Goal: Information Seeking & Learning: Learn about a topic

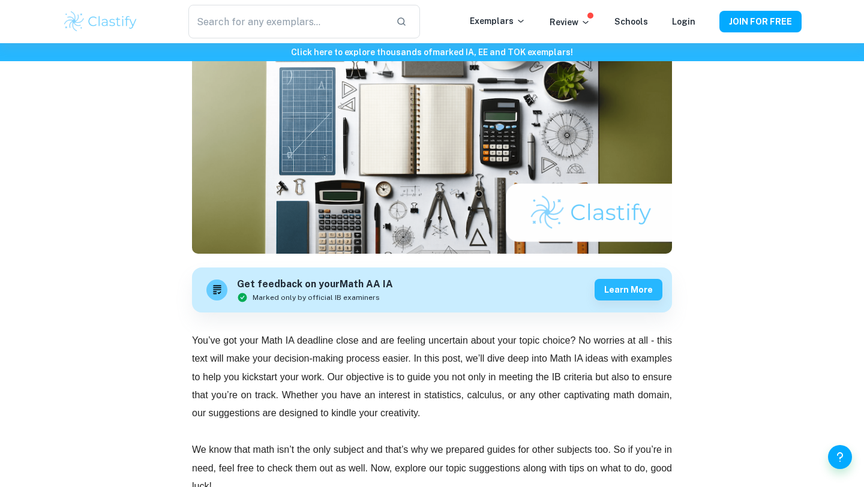
scroll to position [157, 0]
click at [324, 221] on img at bounding box center [432, 134] width 480 height 240
drag, startPoint x: 324, startPoint y: 221, endPoint x: 315, endPoint y: 219, distance: 8.7
click at [315, 219] on img at bounding box center [432, 134] width 480 height 240
click at [315, 220] on img at bounding box center [432, 134] width 480 height 240
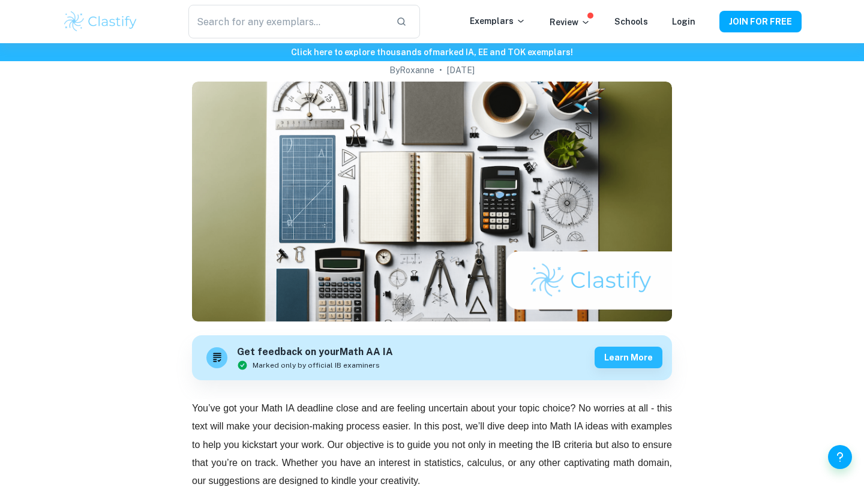
scroll to position [0, 0]
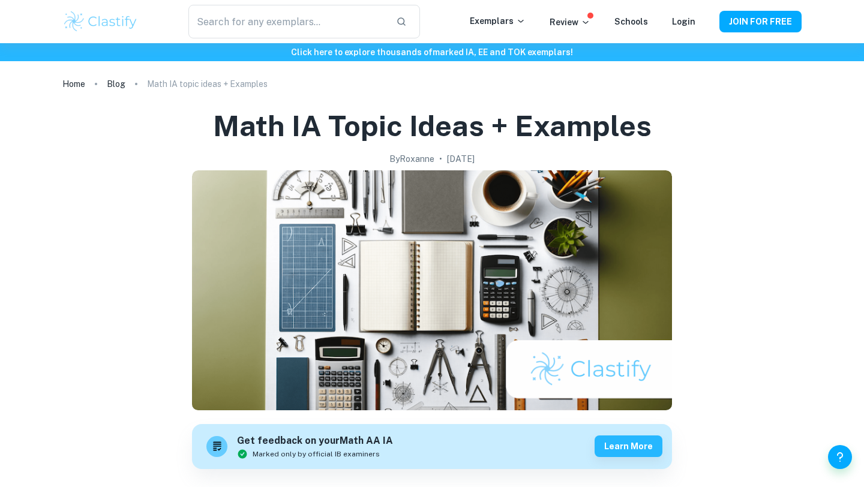
click at [318, 233] on img at bounding box center [432, 290] width 480 height 240
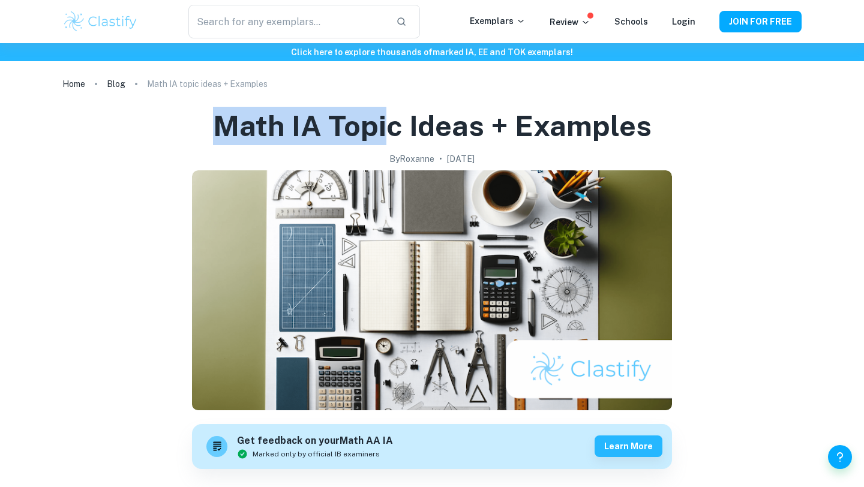
drag, startPoint x: 396, startPoint y: 106, endPoint x: 391, endPoint y: 130, distance: 24.4
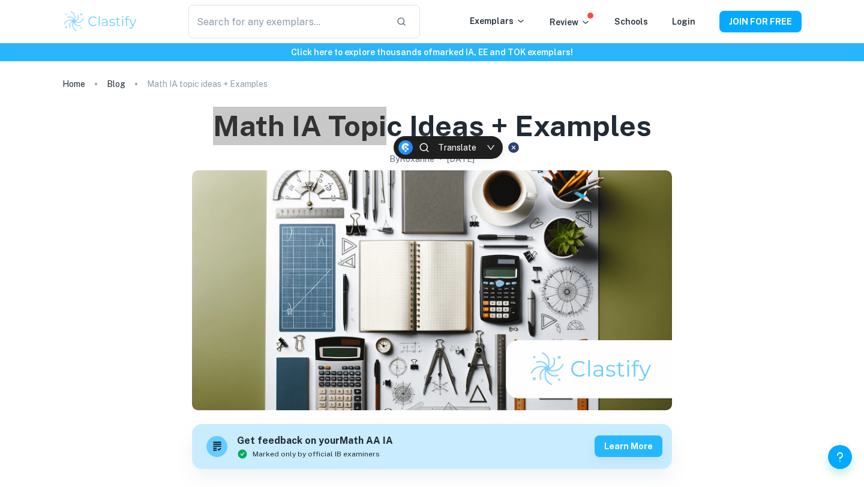
drag, startPoint x: 391, startPoint y: 130, endPoint x: 427, endPoint y: 76, distance: 64.9
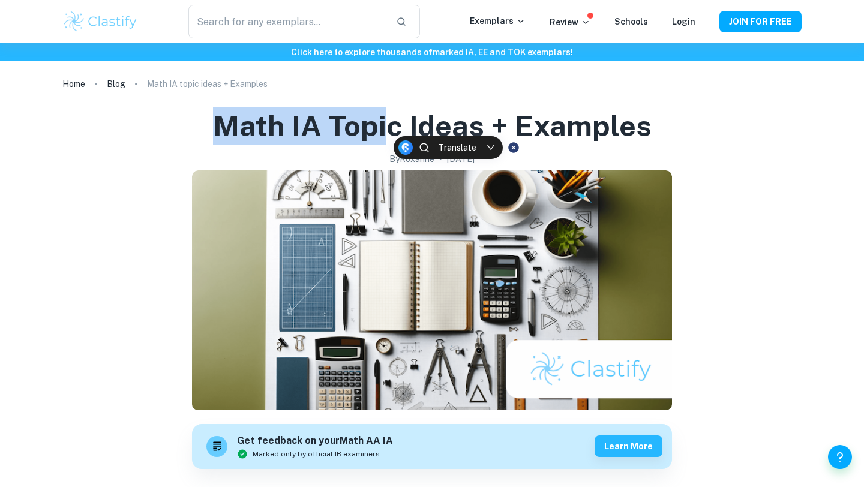
click at [427, 76] on ol "Home Blog Math IA topic ideas + Examples" at bounding box center [432, 84] width 740 height 17
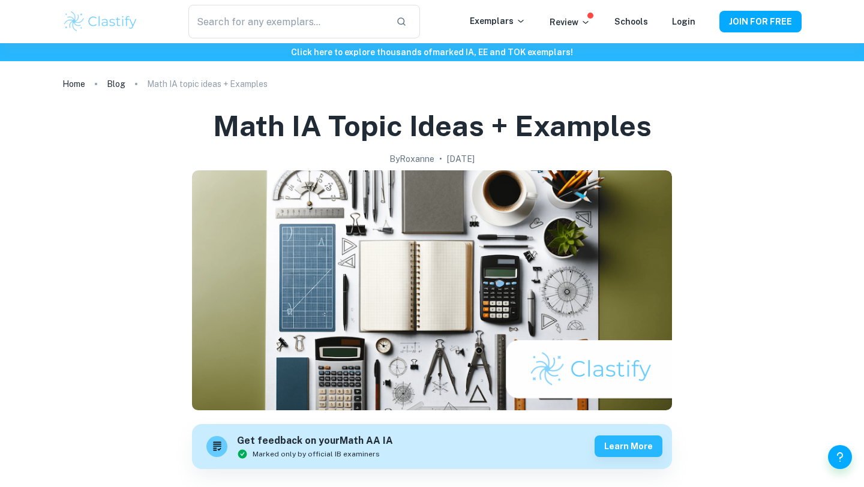
drag, startPoint x: 436, startPoint y: 94, endPoint x: 431, endPoint y: 104, distance: 11.3
click at [430, 92] on ol "Home Blog Math IA topic ideas + Examples" at bounding box center [432, 84] width 740 height 17
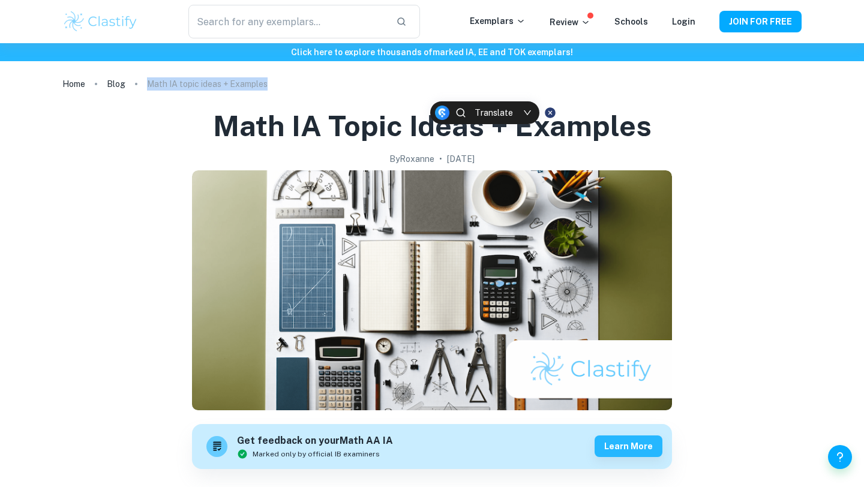
click at [430, 92] on ol "Home Blog Math IA topic ideas + Examples" at bounding box center [432, 84] width 740 height 17
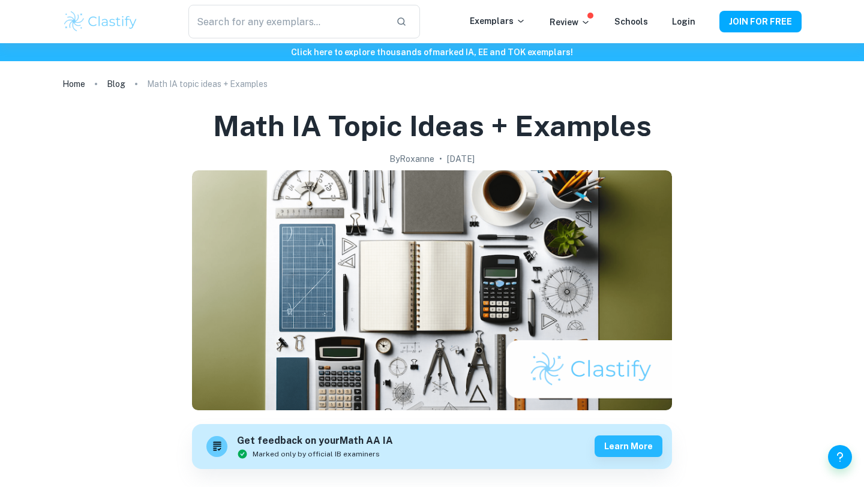
click at [418, 125] on h1 "Math IA topic ideas + Examples" at bounding box center [432, 126] width 439 height 38
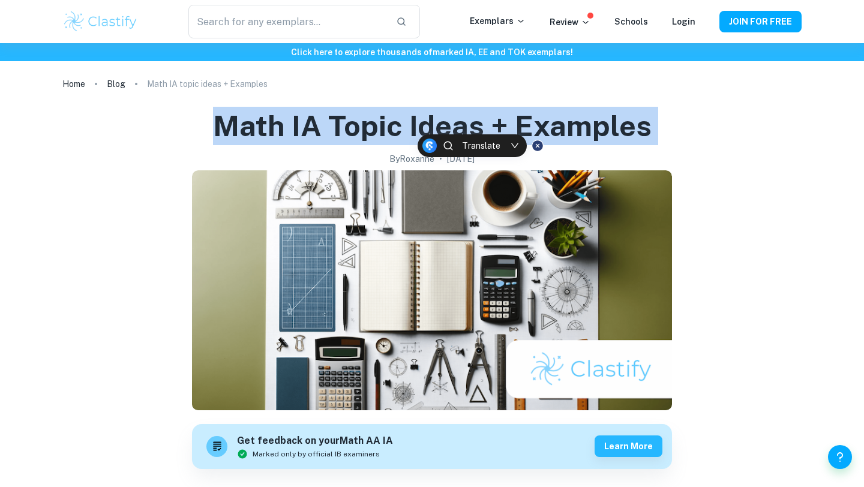
click at [418, 125] on h1 "Math IA topic ideas + Examples" at bounding box center [432, 126] width 439 height 38
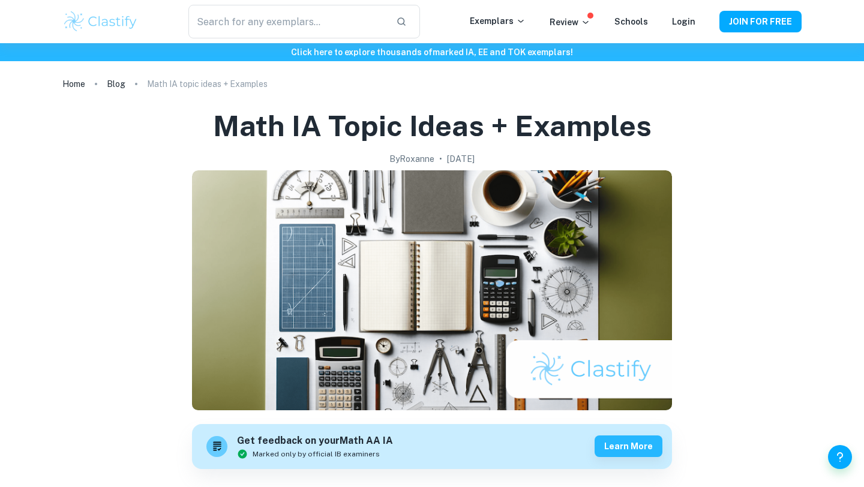
click at [418, 125] on h1 "Math IA topic ideas + Examples" at bounding box center [432, 126] width 439 height 38
click at [413, 127] on h1 "Math IA topic ideas + Examples" at bounding box center [432, 126] width 439 height 38
click at [411, 127] on h1 "Math IA topic ideas + Examples" at bounding box center [432, 126] width 439 height 38
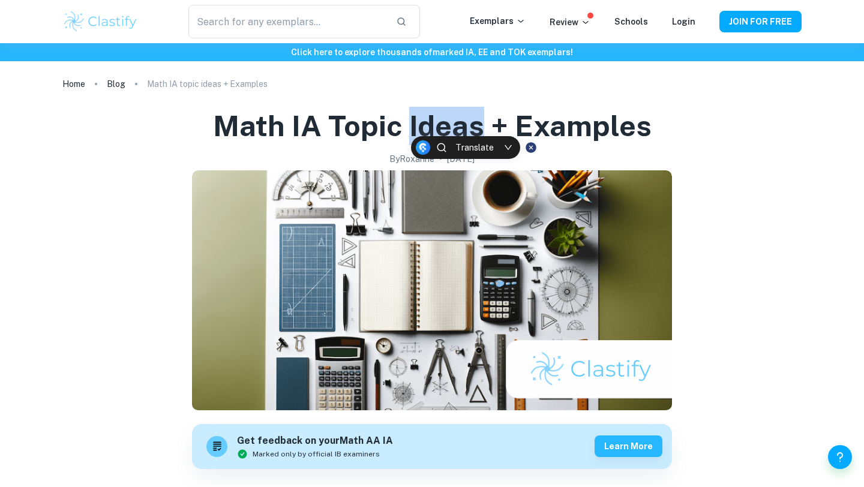
click at [411, 127] on h1 "Math IA topic ideas + Examples" at bounding box center [432, 126] width 439 height 38
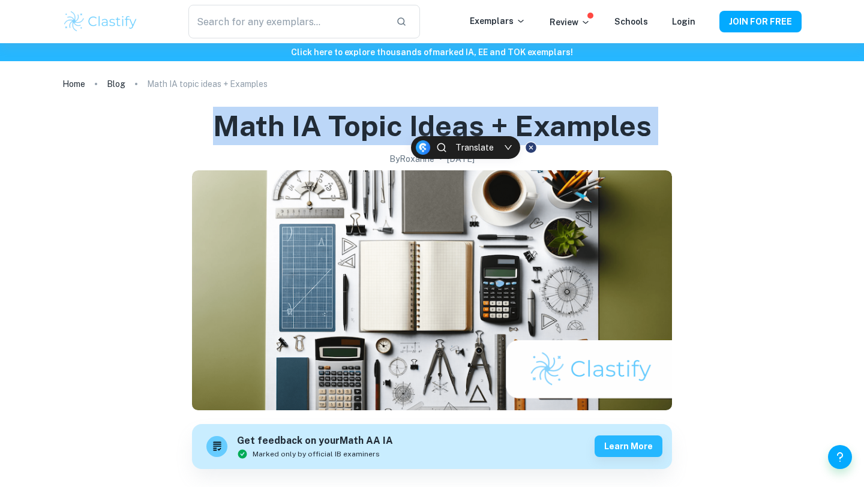
click at [411, 127] on h1 "Math IA topic ideas + Examples" at bounding box center [432, 126] width 439 height 38
click at [409, 127] on h1 "Math IA topic ideas + Examples" at bounding box center [432, 126] width 439 height 38
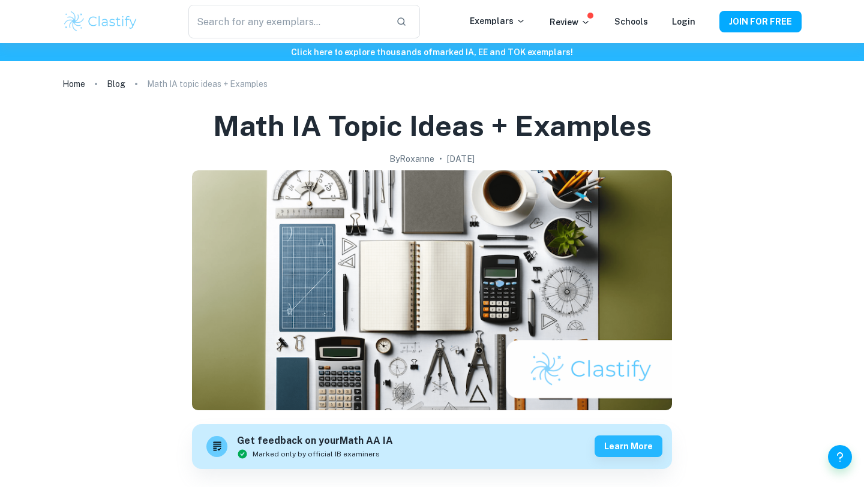
click at [409, 127] on h1 "Math IA topic ideas + Examples" at bounding box center [432, 126] width 439 height 38
click at [402, 127] on h1 "Math IA topic ideas + Examples" at bounding box center [432, 126] width 439 height 38
click at [406, 126] on h1 "Math IA topic ideas + Examples" at bounding box center [432, 126] width 439 height 38
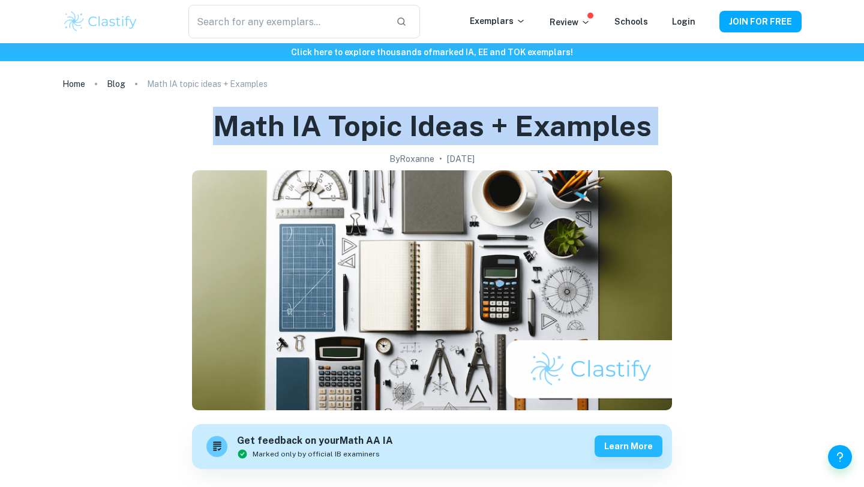
click at [406, 126] on h1 "Math IA topic ideas + Examples" at bounding box center [432, 126] width 439 height 38
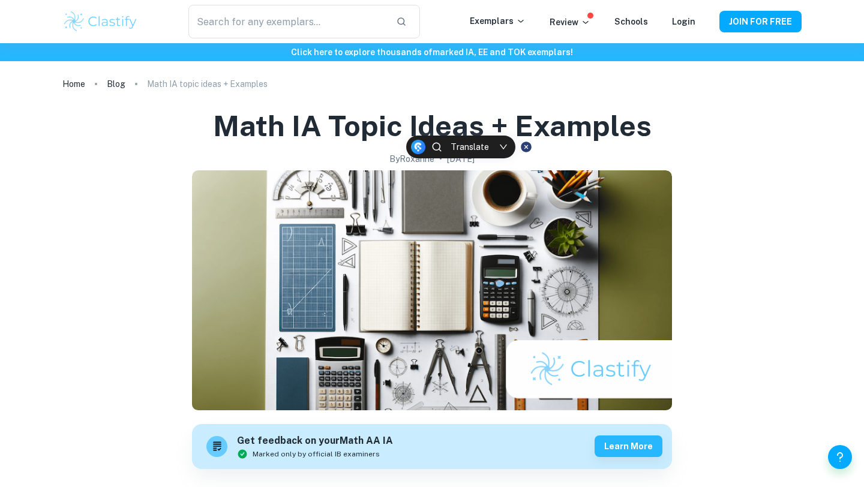
click at [404, 125] on h1 "Math IA topic ideas + Examples" at bounding box center [432, 126] width 439 height 38
click at [405, 125] on h1 "Math IA topic ideas + Examples" at bounding box center [432, 126] width 439 height 38
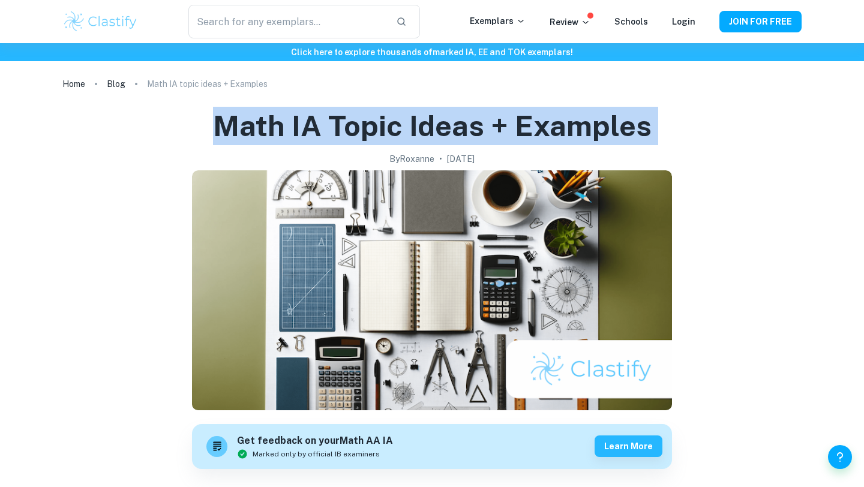
click at [405, 125] on h1 "Math IA topic ideas + Examples" at bounding box center [432, 126] width 439 height 38
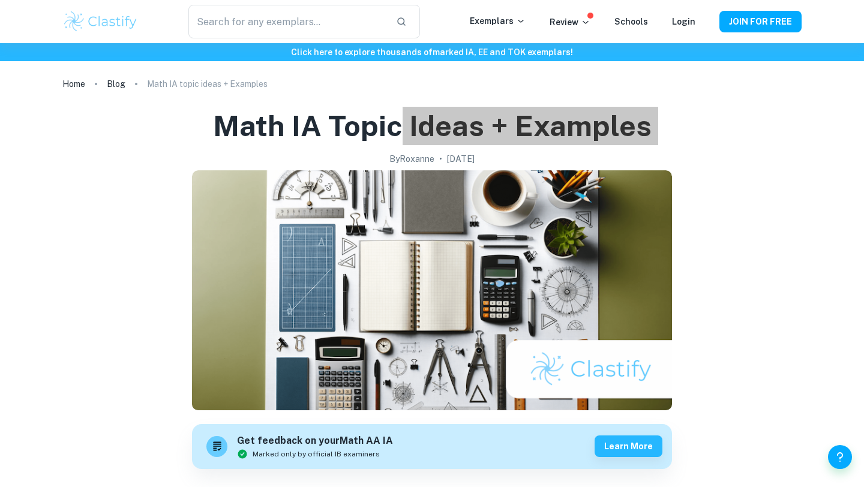
drag, startPoint x: 405, startPoint y: 124, endPoint x: 403, endPoint y: 135, distance: 11.0
click at [403, 134] on h1 "Math IA topic ideas + Examples" at bounding box center [432, 126] width 439 height 38
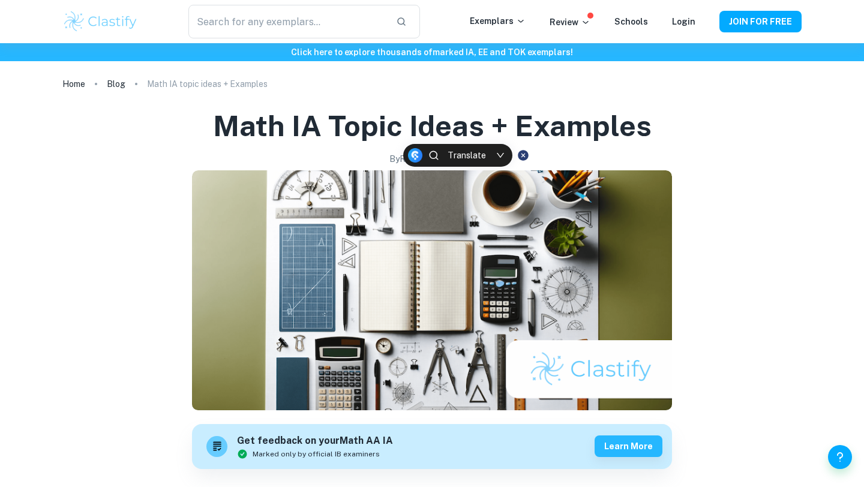
click at [408, 83] on ol "Home Blog Math IA topic ideas + Examples" at bounding box center [432, 84] width 740 height 17
click at [520, 245] on img at bounding box center [432, 290] width 480 height 240
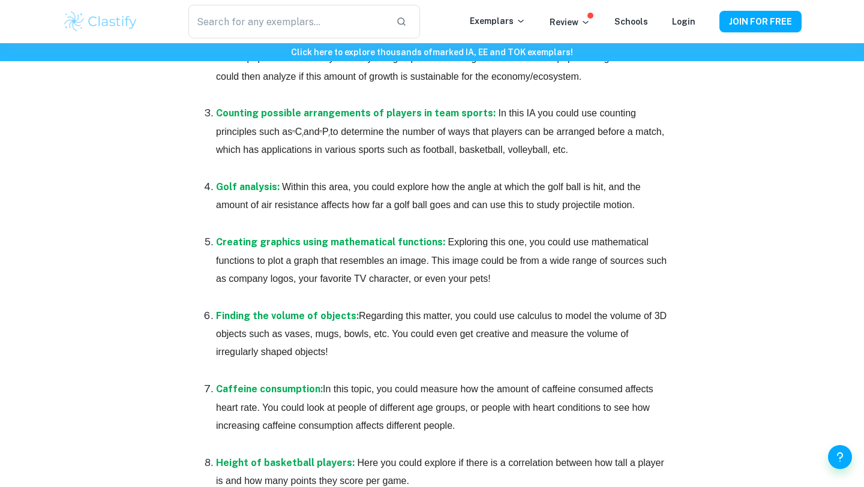
scroll to position [986, 0]
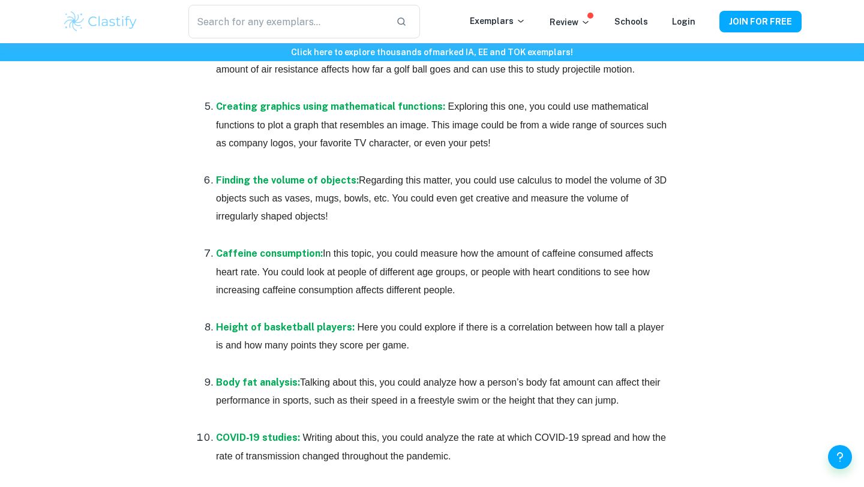
click at [497, 251] on span "In this topic, you could measure how the amount of caffeine consumed affects he…" at bounding box center [436, 272] width 440 height 47
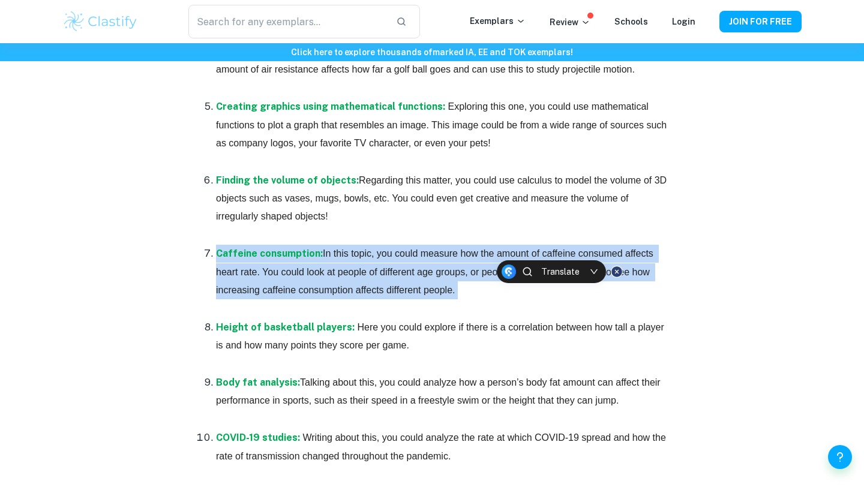
click at [497, 251] on span "In this topic, you could measure how the amount of caffeine consumed affects he…" at bounding box center [436, 272] width 440 height 47
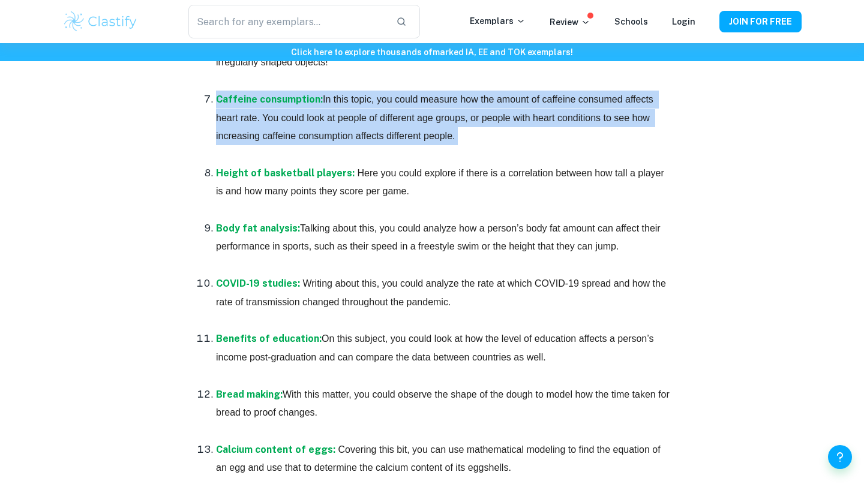
scroll to position [1171, 0]
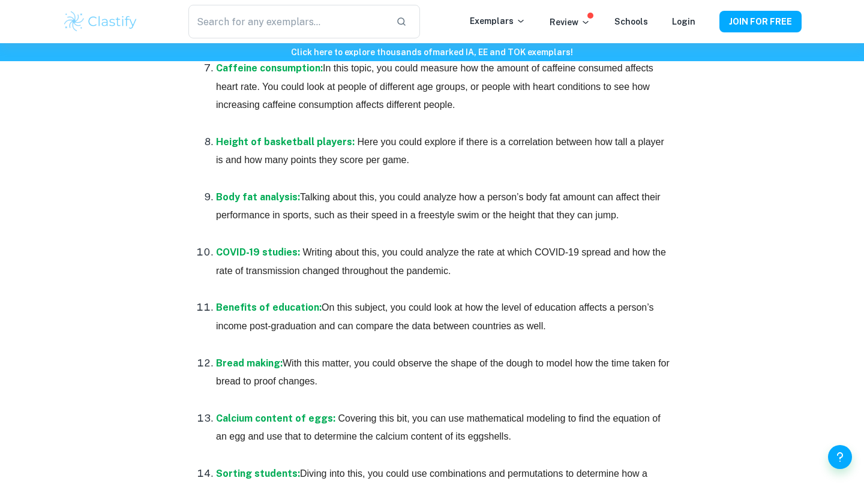
click at [516, 271] on p "[MEDICAL_DATA] studies: Writing about this, you could analyze the rate at which…" at bounding box center [444, 262] width 456 height 37
click at [466, 270] on p "[MEDICAL_DATA] studies: Writing about this, you could analyze the rate at which…" at bounding box center [444, 262] width 456 height 37
